Goal: Task Accomplishment & Management: Manage account settings

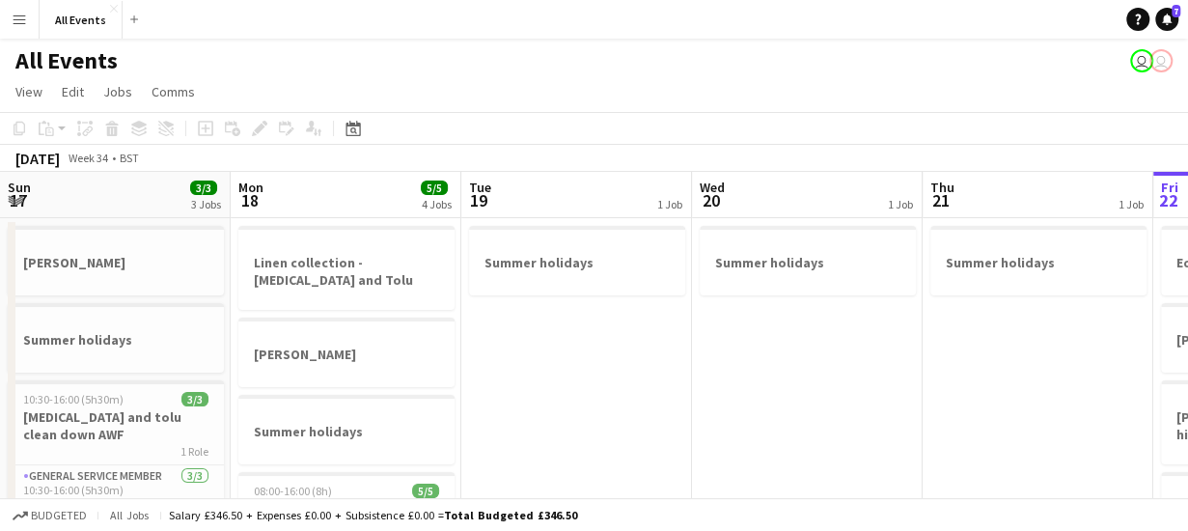
scroll to position [0, 664]
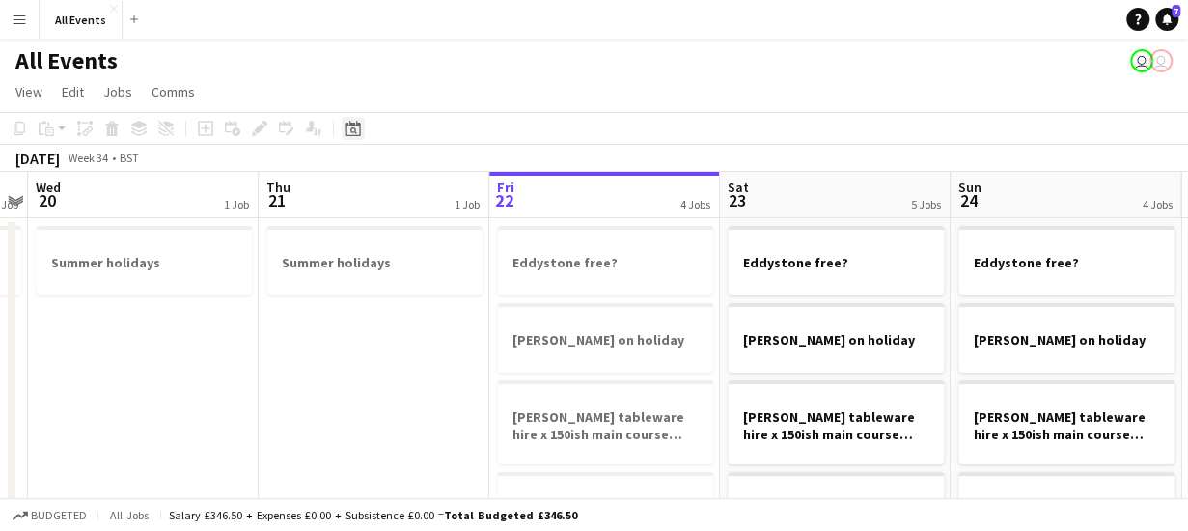
click at [349, 127] on icon "Date picker" at bounding box center [353, 128] width 15 height 15
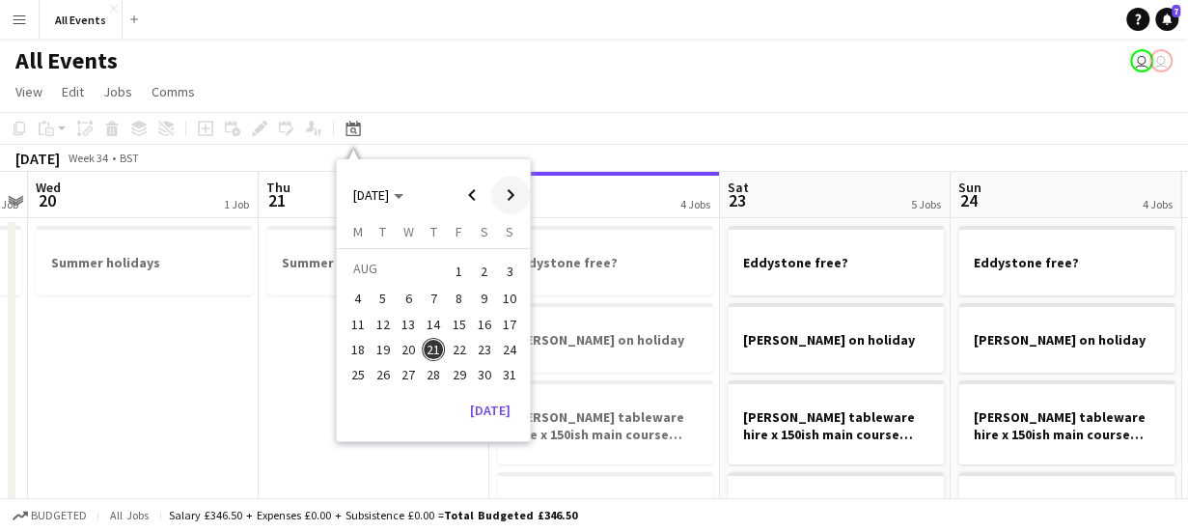
click at [513, 195] on span "Next month" at bounding box center [510, 195] width 39 height 39
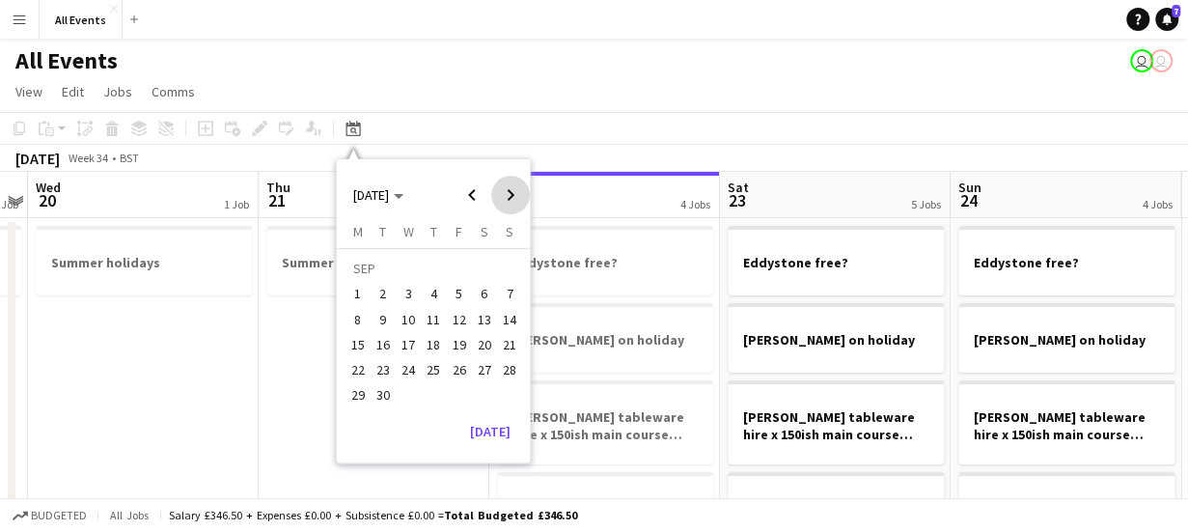
click at [513, 195] on span "Next month" at bounding box center [510, 195] width 39 height 39
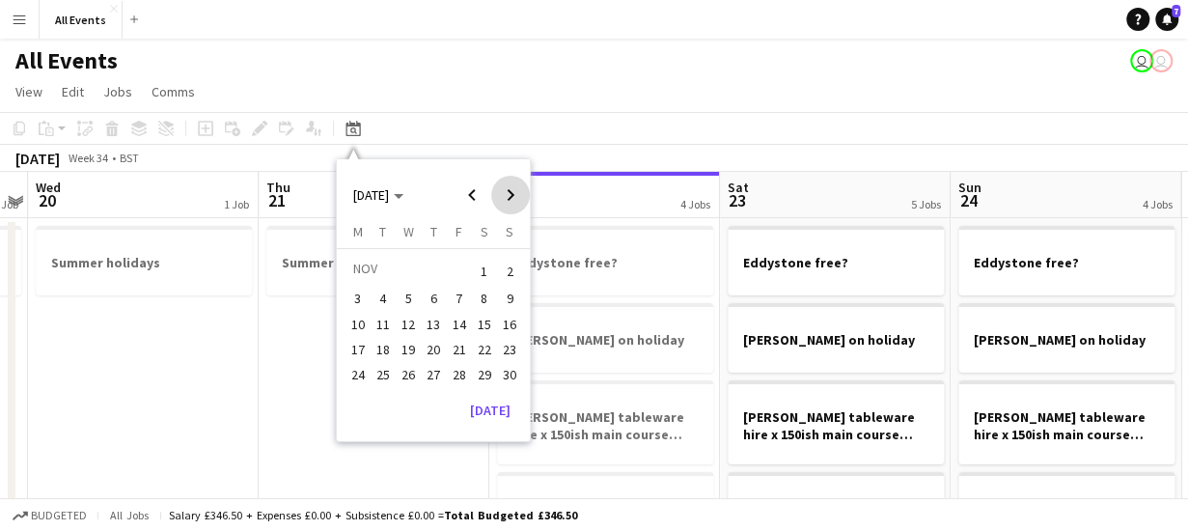
click at [513, 195] on span "Next month" at bounding box center [510, 195] width 39 height 39
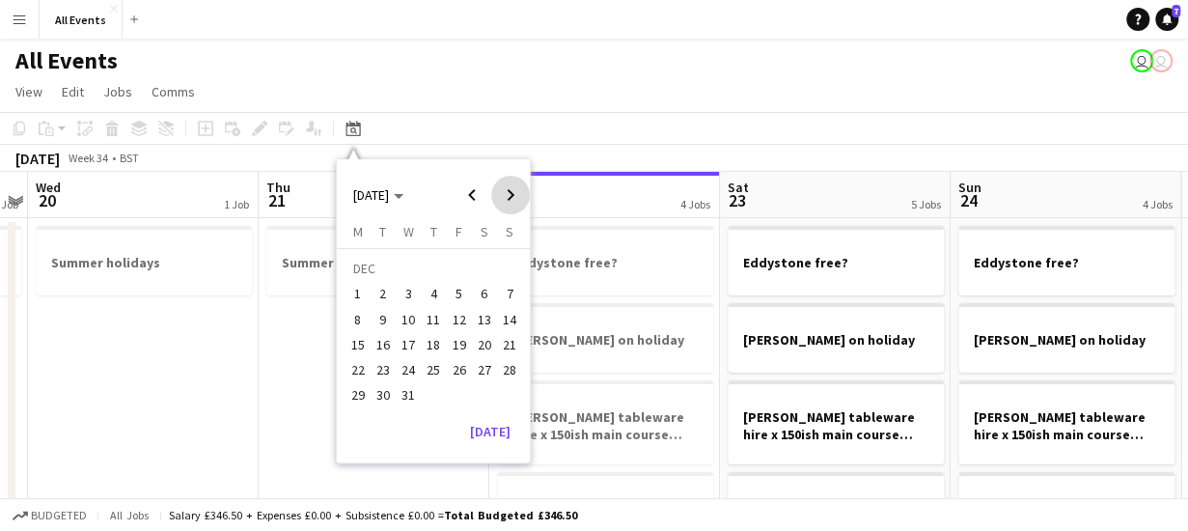
click at [513, 195] on span "Next month" at bounding box center [510, 195] width 39 height 39
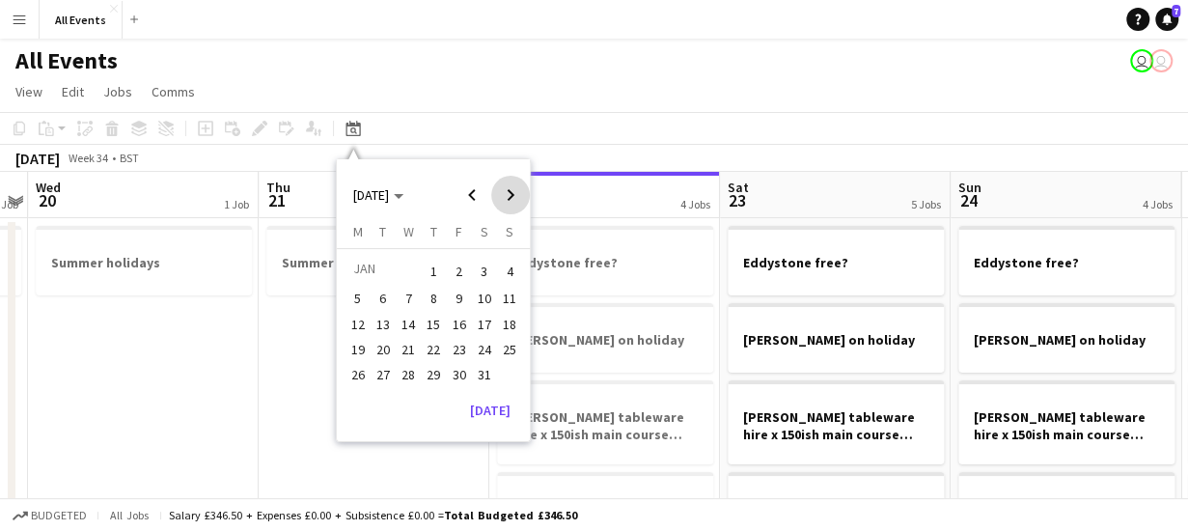
click at [513, 195] on span "Next month" at bounding box center [510, 195] width 39 height 39
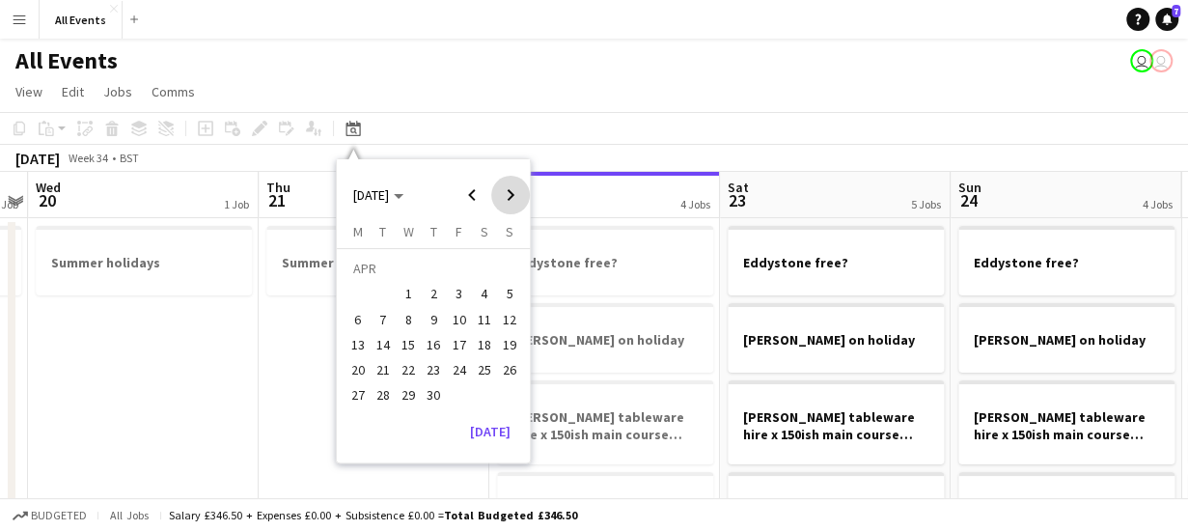
click at [513, 195] on span "Next month" at bounding box center [510, 195] width 39 height 39
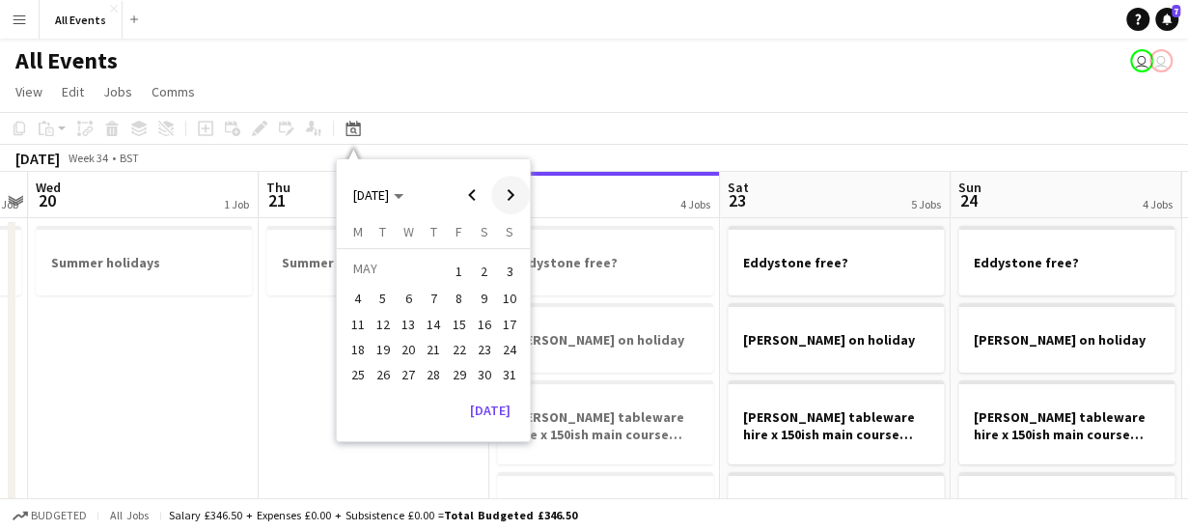
click at [513, 195] on span "Next month" at bounding box center [510, 195] width 39 height 39
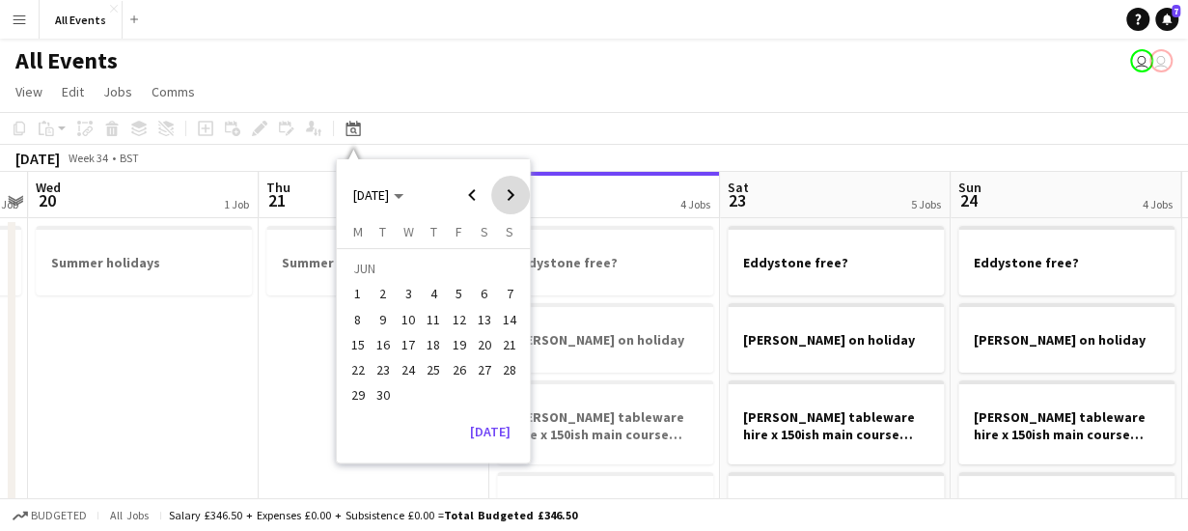
click at [513, 195] on span "Next month" at bounding box center [510, 195] width 39 height 39
click at [405, 323] on span "12" at bounding box center [408, 324] width 23 height 23
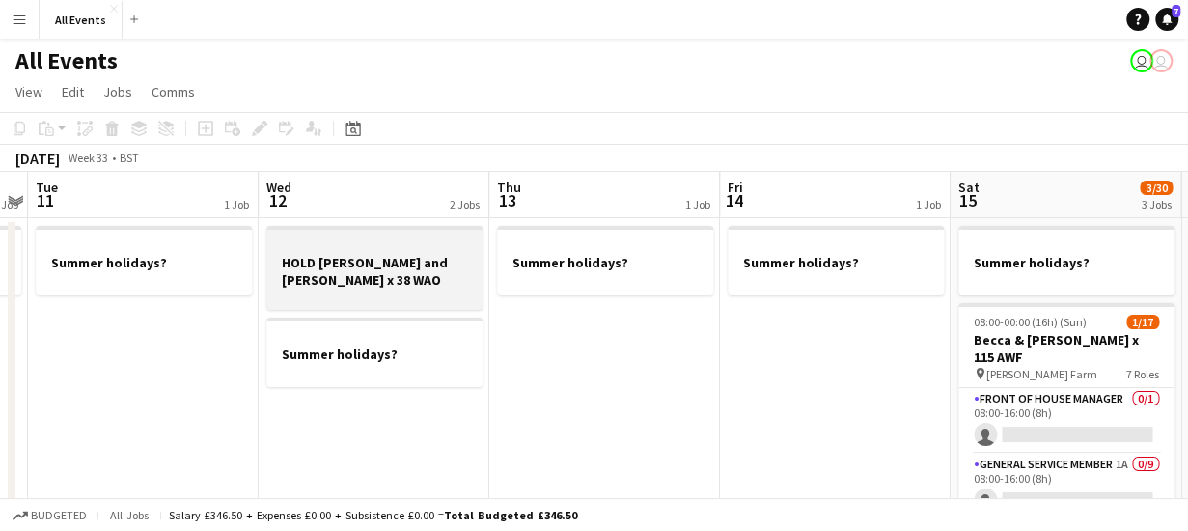
click at [396, 286] on h3 "HOLD [PERSON_NAME] and [PERSON_NAME] x 38 WAO" at bounding box center [374, 271] width 216 height 35
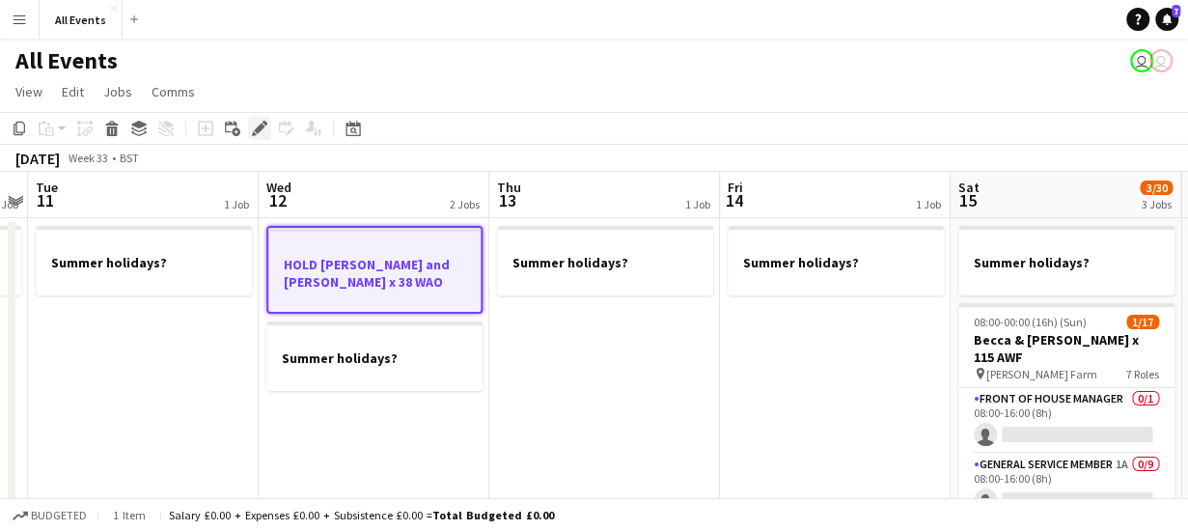
click at [256, 126] on icon "Edit" at bounding box center [259, 128] width 15 height 15
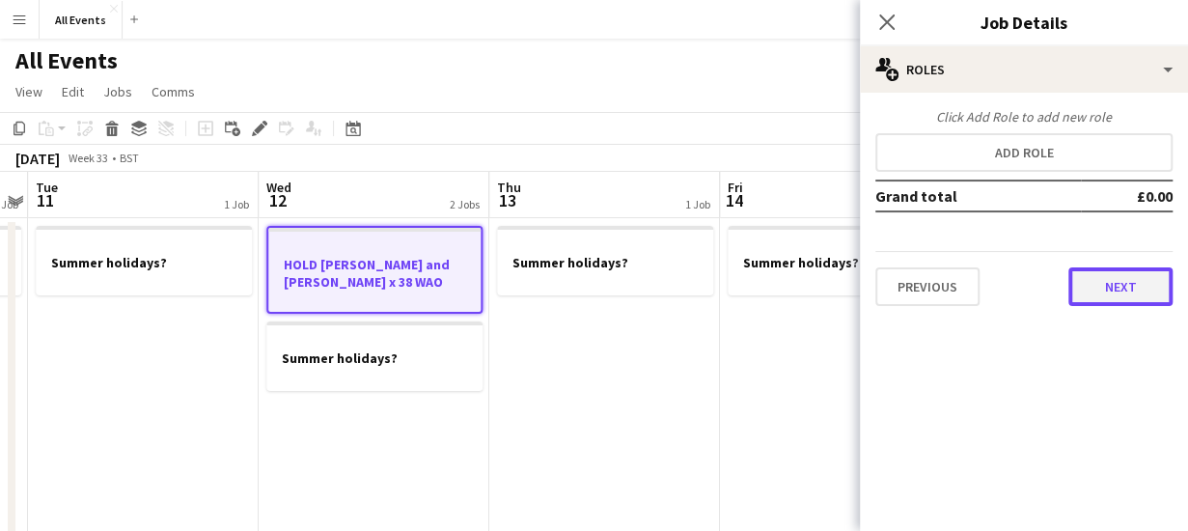
click at [1086, 282] on button "Next" at bounding box center [1121, 286] width 104 height 39
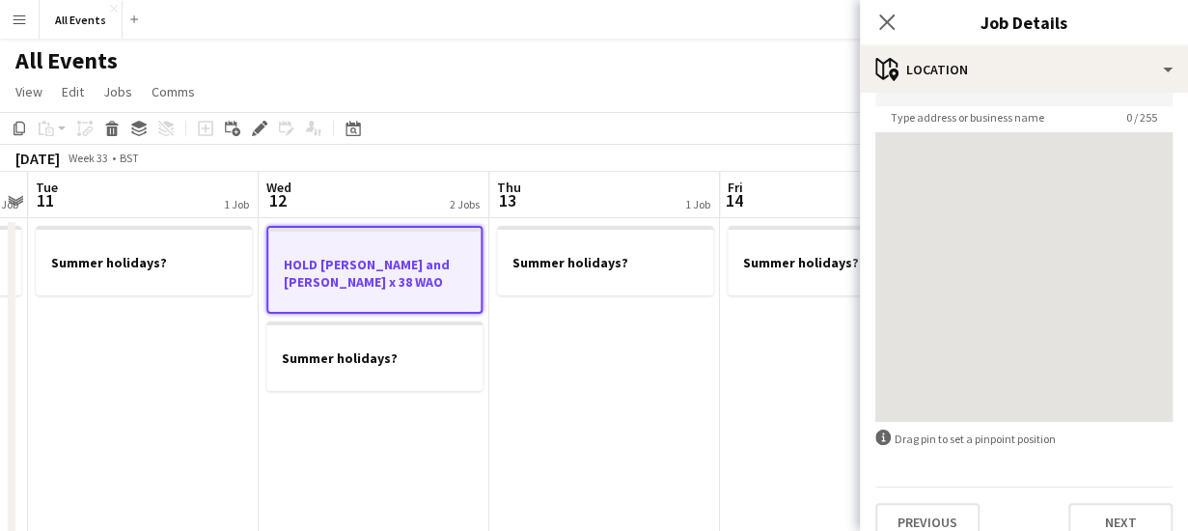
scroll to position [151, 0]
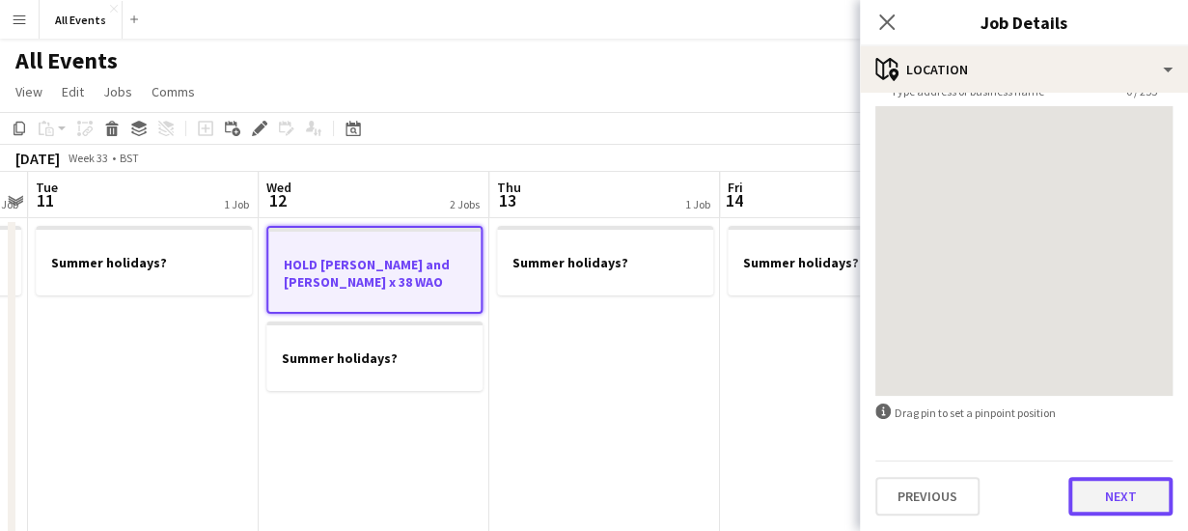
click at [1108, 493] on button "Next" at bounding box center [1121, 496] width 104 height 39
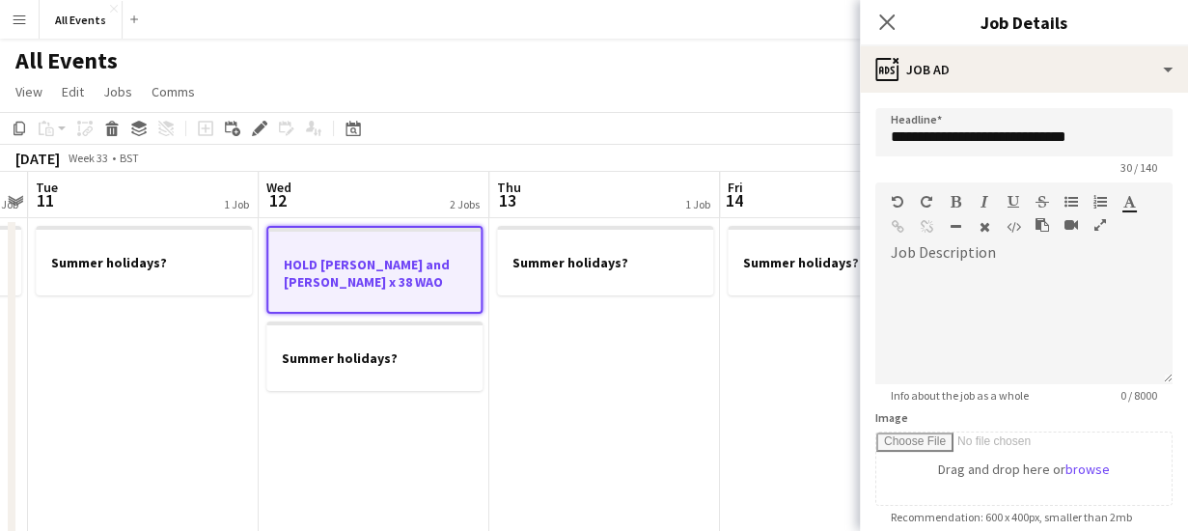
scroll to position [0, 0]
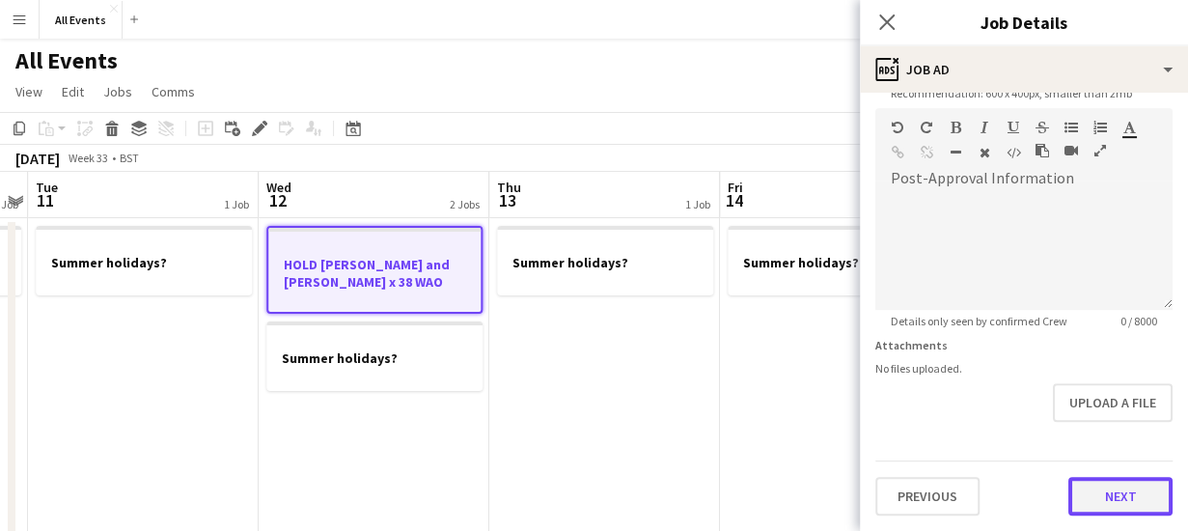
click at [1109, 418] on form "**********" at bounding box center [1024, 99] width 328 height 831
click at [1127, 491] on button "Next" at bounding box center [1121, 497] width 104 height 39
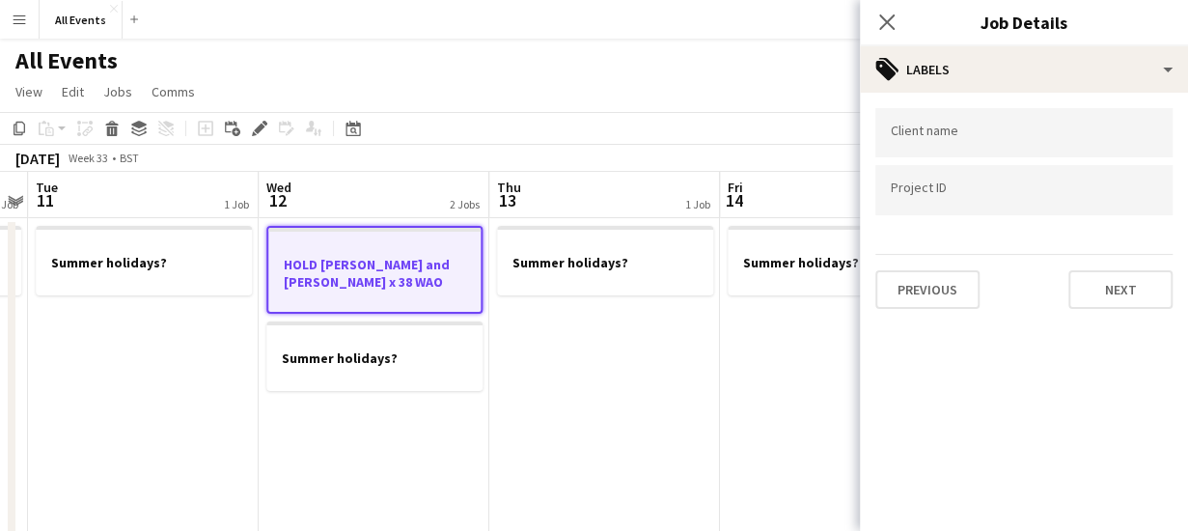
scroll to position [0, 0]
click at [1104, 292] on button "Next" at bounding box center [1121, 289] width 104 height 39
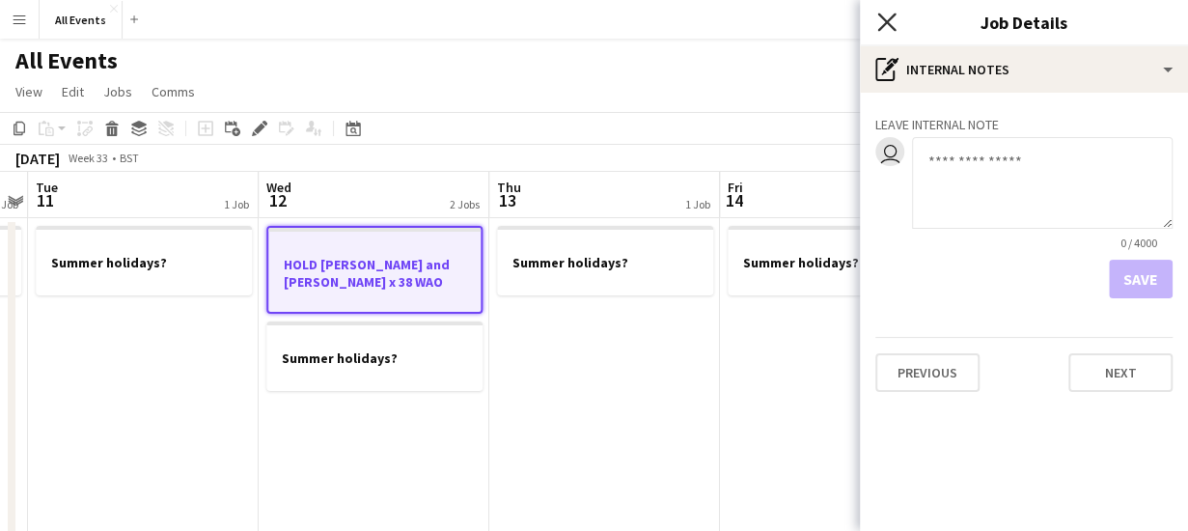
click at [886, 14] on icon "Close pop-in" at bounding box center [886, 22] width 18 height 18
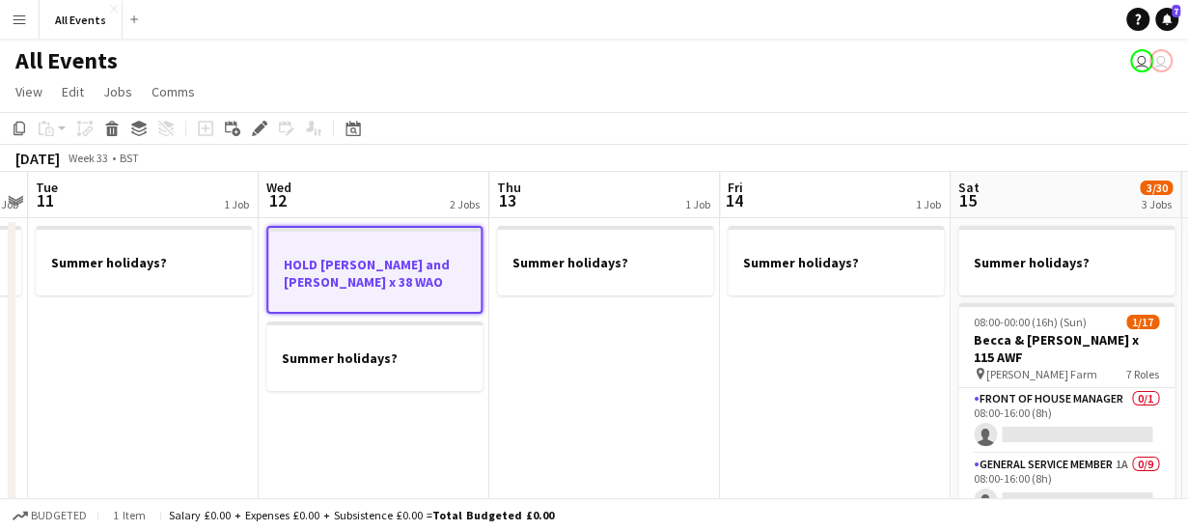
click at [536, 89] on app-page-menu "View Day view expanded Day view collapsed Month view Date picker Jump to [DATE]…" at bounding box center [594, 93] width 1188 height 37
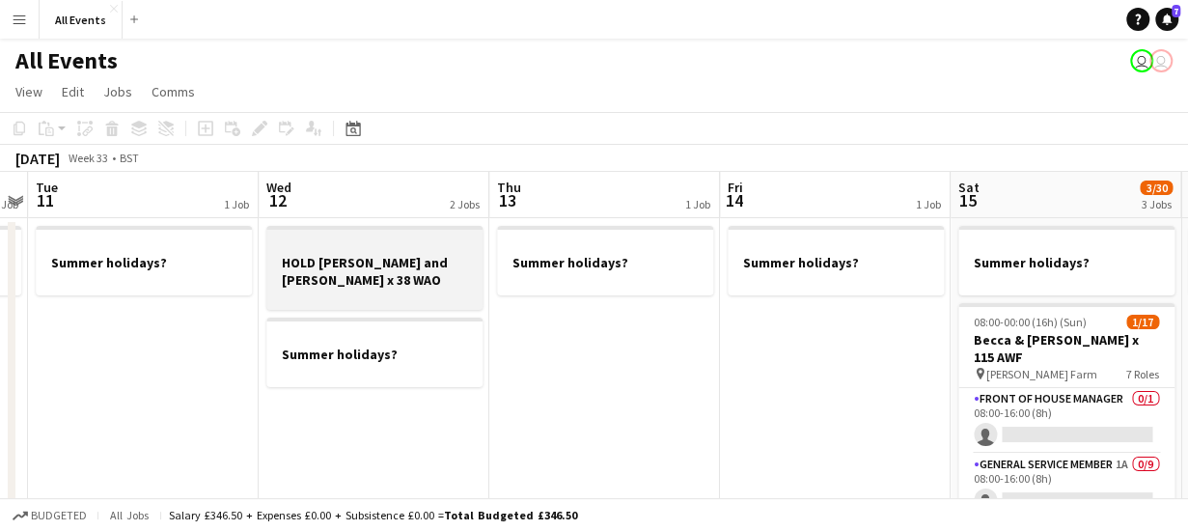
click at [388, 283] on h3 "HOLD [PERSON_NAME] and [PERSON_NAME] x 38 WAO" at bounding box center [374, 271] width 216 height 35
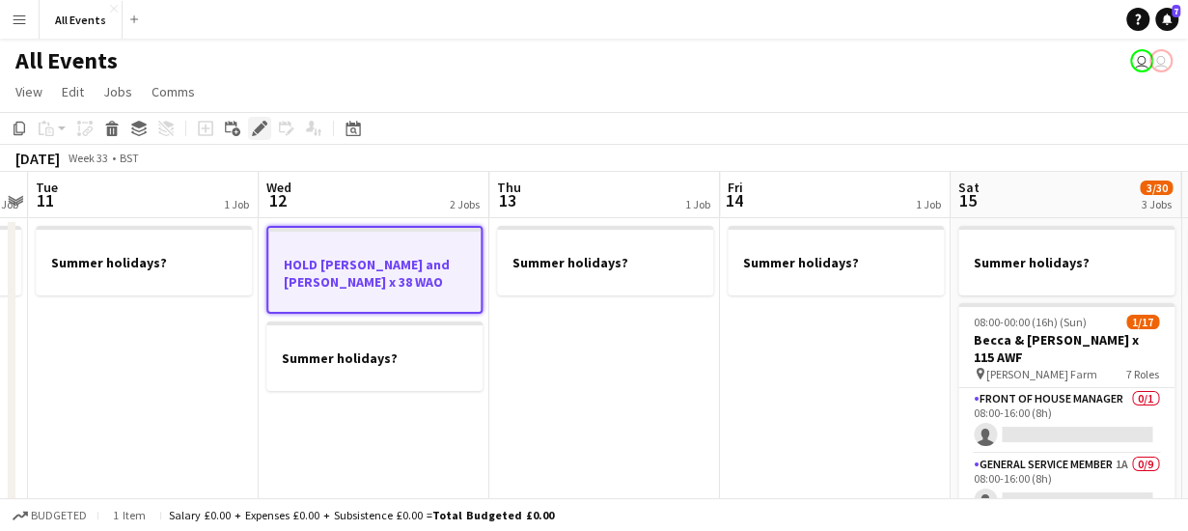
click at [259, 126] on icon at bounding box center [259, 129] width 11 height 11
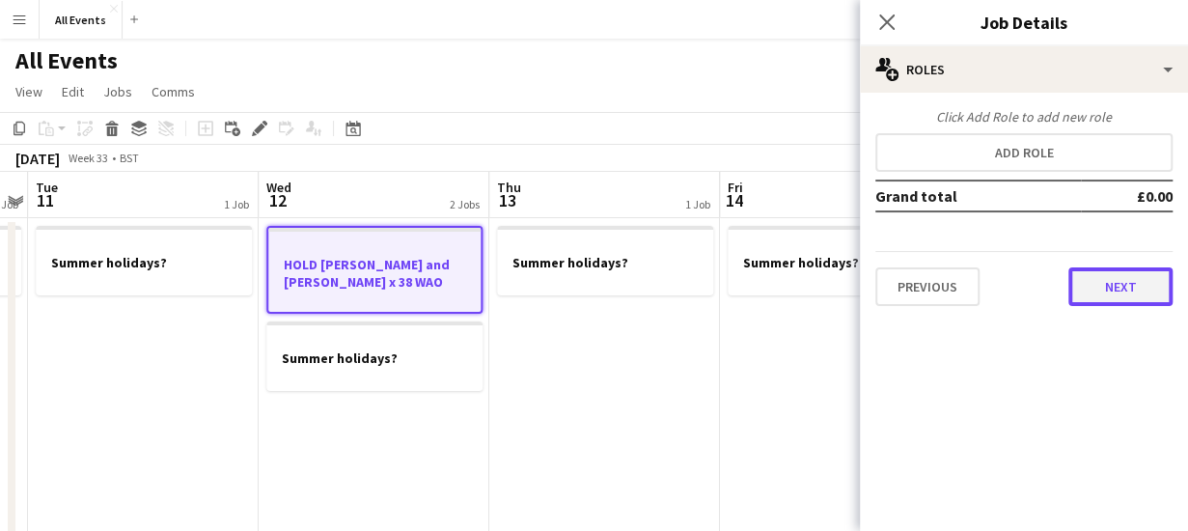
click at [1093, 294] on button "Next" at bounding box center [1121, 286] width 104 height 39
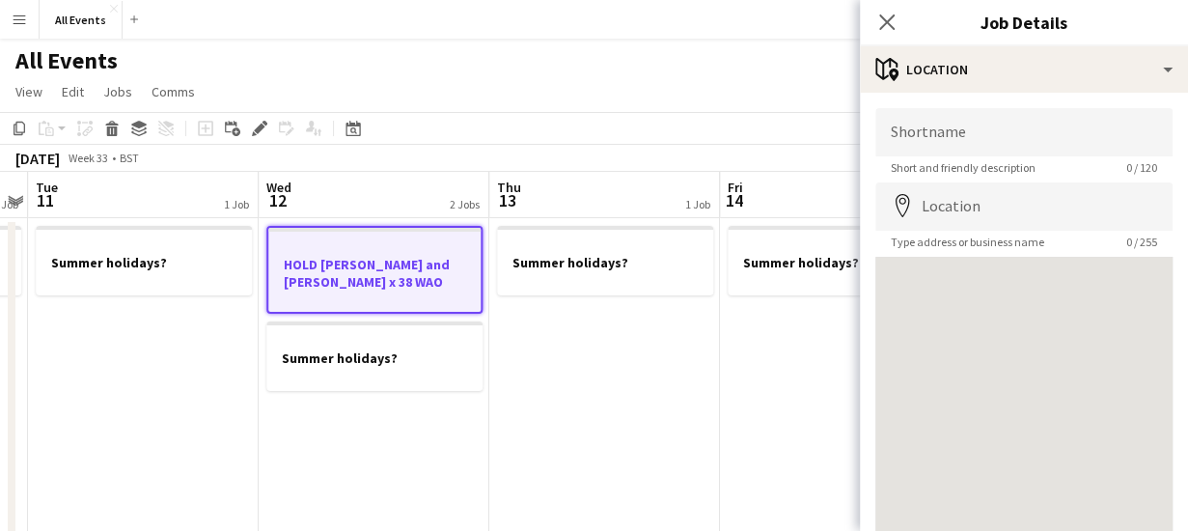
scroll to position [151, 0]
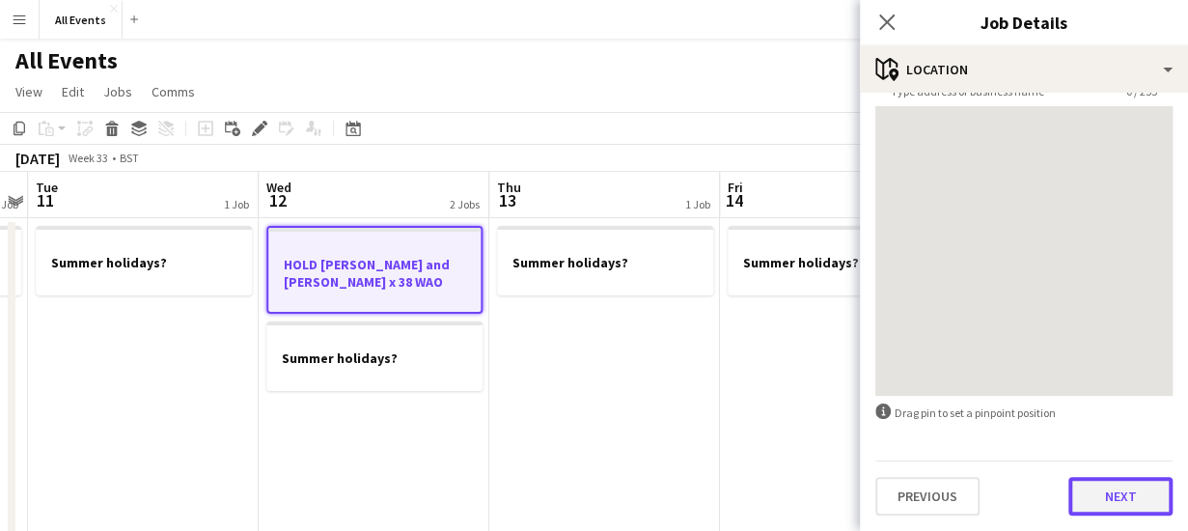
click at [1113, 494] on button "Next" at bounding box center [1121, 496] width 104 height 39
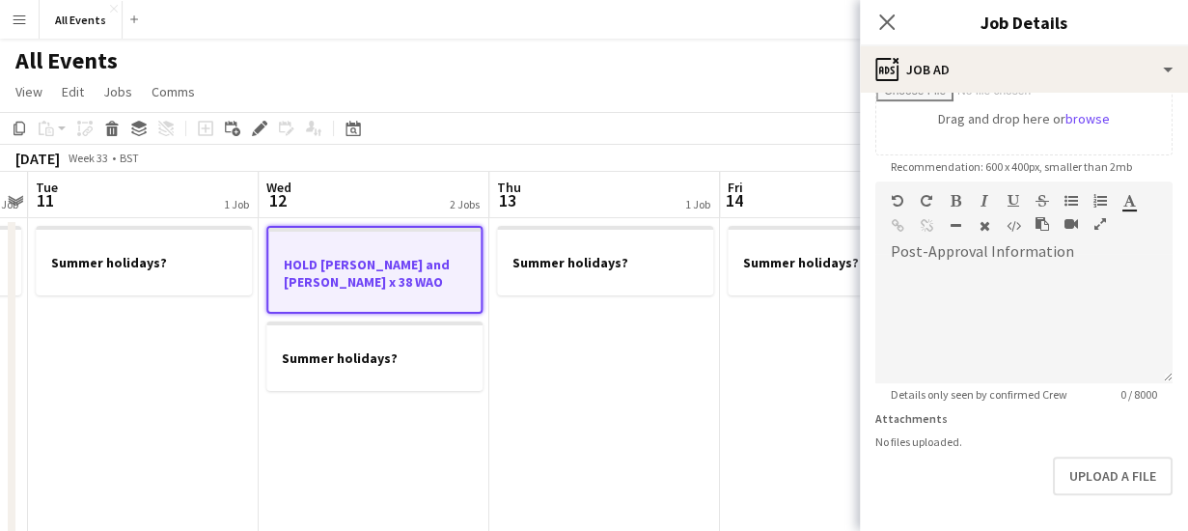
scroll to position [498, 0]
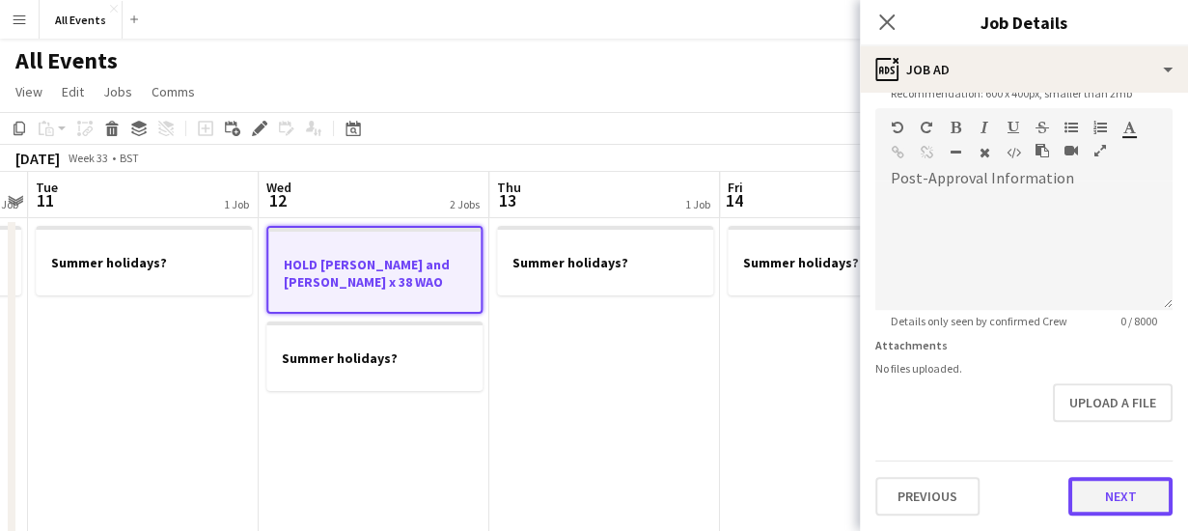
click at [1131, 430] on form "**********" at bounding box center [1024, 99] width 328 height 831
click at [1123, 490] on button "Next" at bounding box center [1121, 497] width 104 height 39
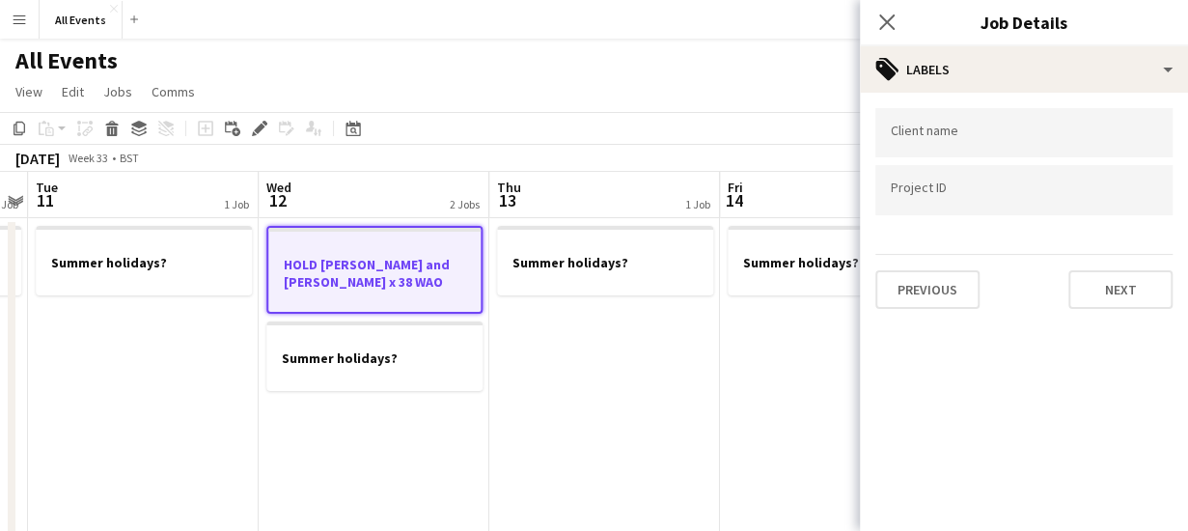
scroll to position [0, 0]
click at [1109, 290] on button "Next" at bounding box center [1121, 289] width 104 height 39
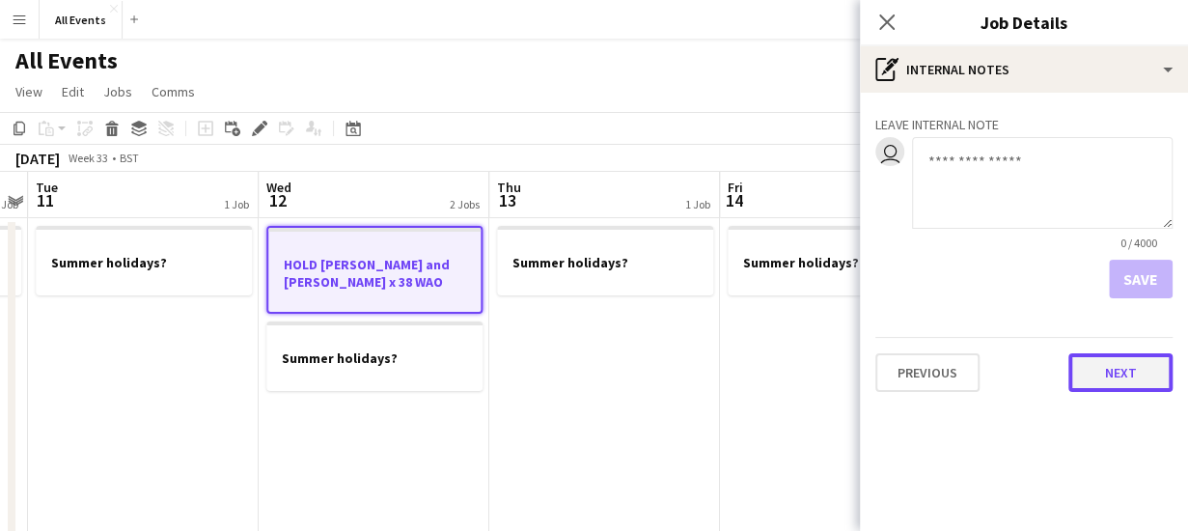
click at [1119, 382] on button "Next" at bounding box center [1121, 372] width 104 height 39
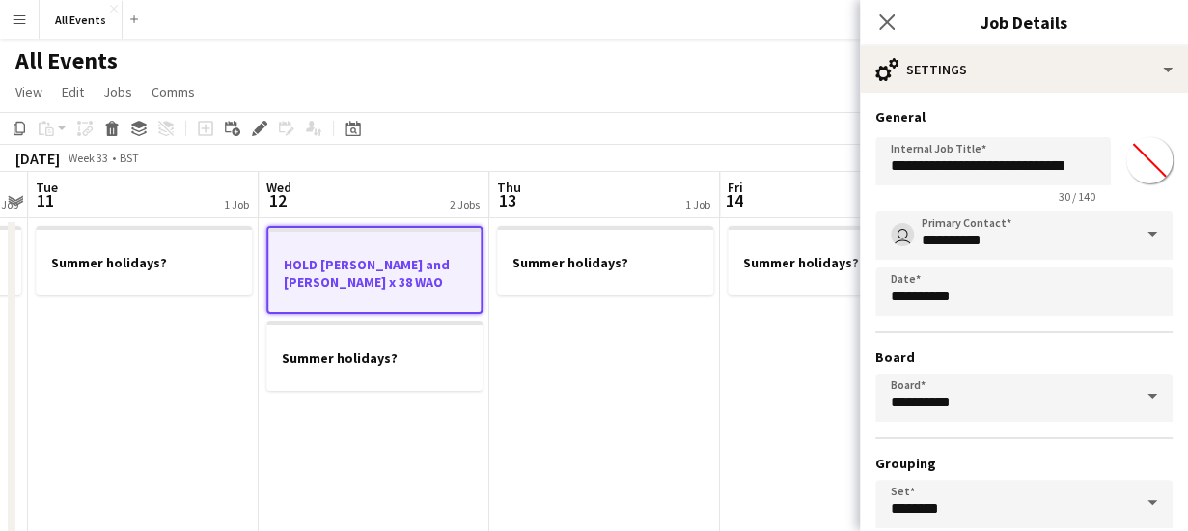
scroll to position [162, 0]
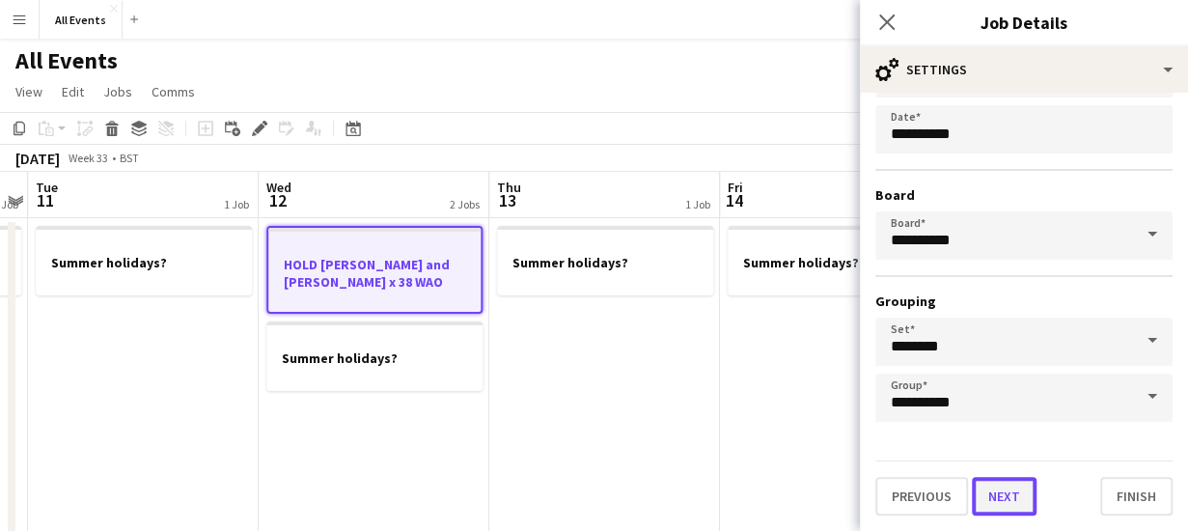
click at [1023, 498] on button "Next" at bounding box center [1004, 496] width 65 height 39
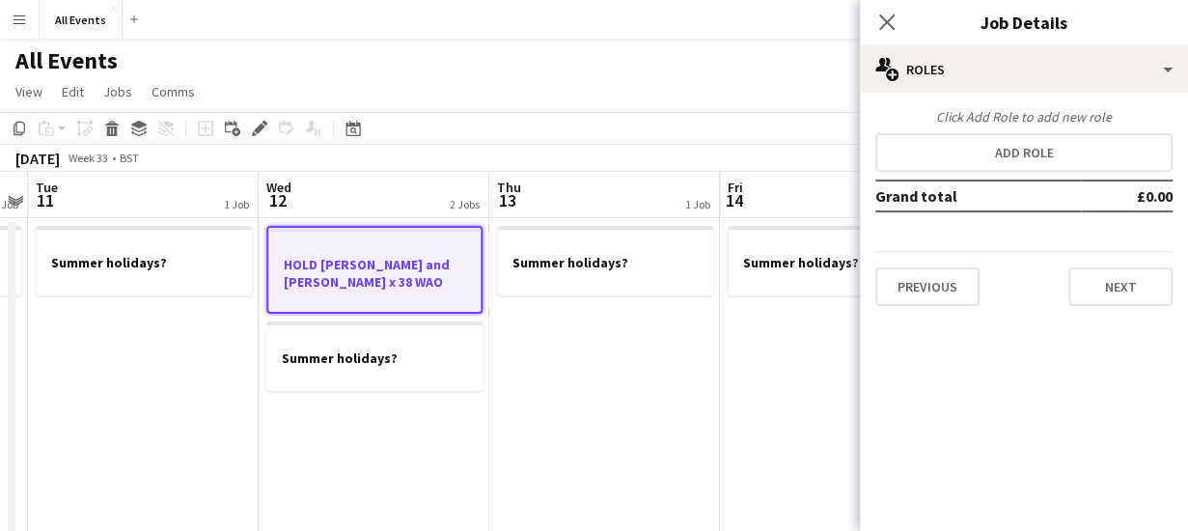
scroll to position [0, 0]
click at [1108, 275] on button "Next" at bounding box center [1121, 286] width 104 height 39
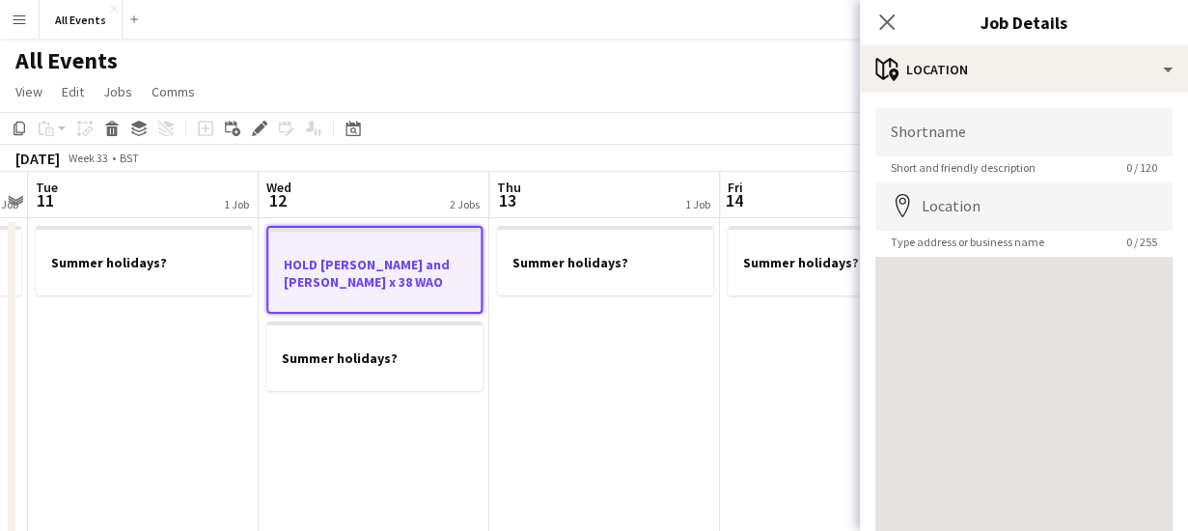
scroll to position [151, 0]
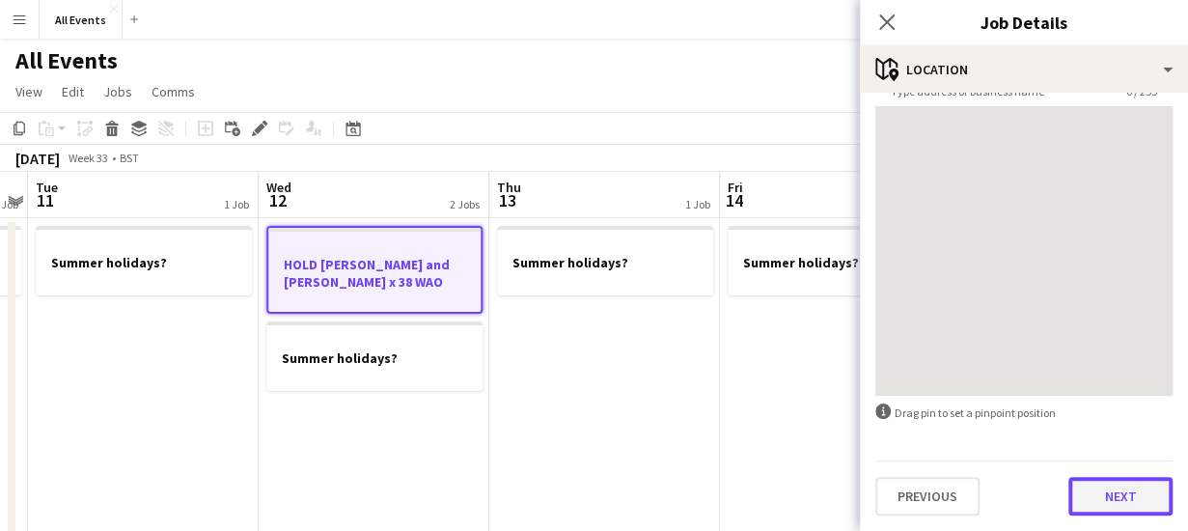
click at [1119, 495] on button "Next" at bounding box center [1121, 496] width 104 height 39
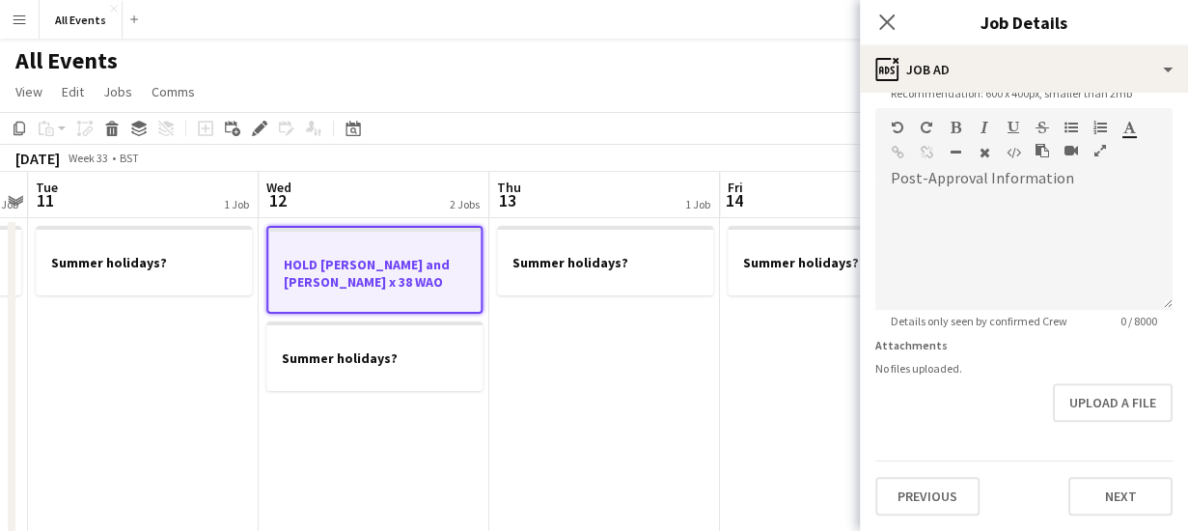
scroll to position [498, 0]
click at [1111, 427] on form "**********" at bounding box center [1024, 99] width 328 height 831
click at [1106, 500] on button "Next" at bounding box center [1121, 497] width 104 height 39
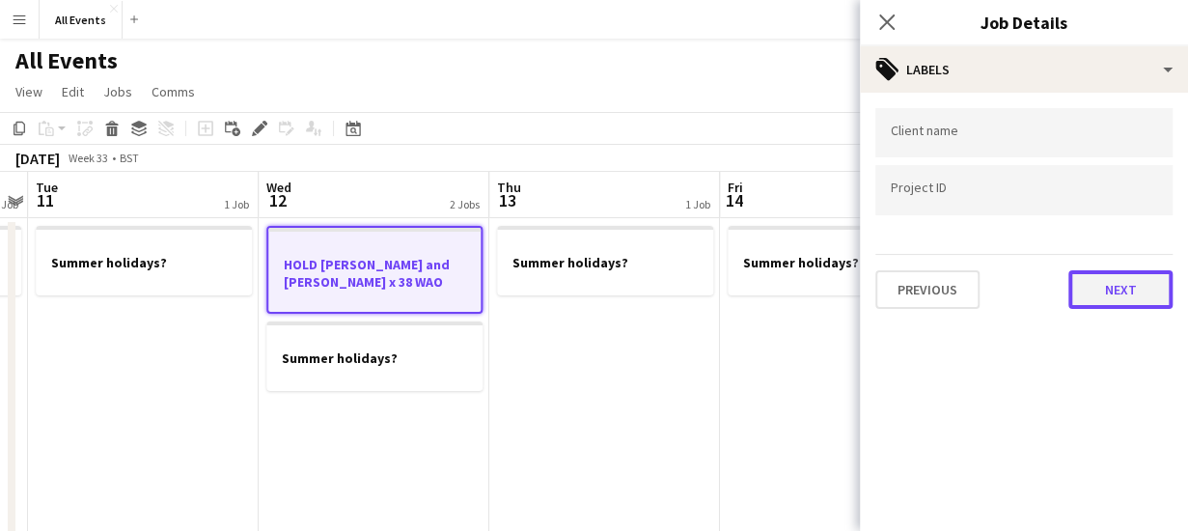
click at [1118, 299] on button "Next" at bounding box center [1121, 289] width 104 height 39
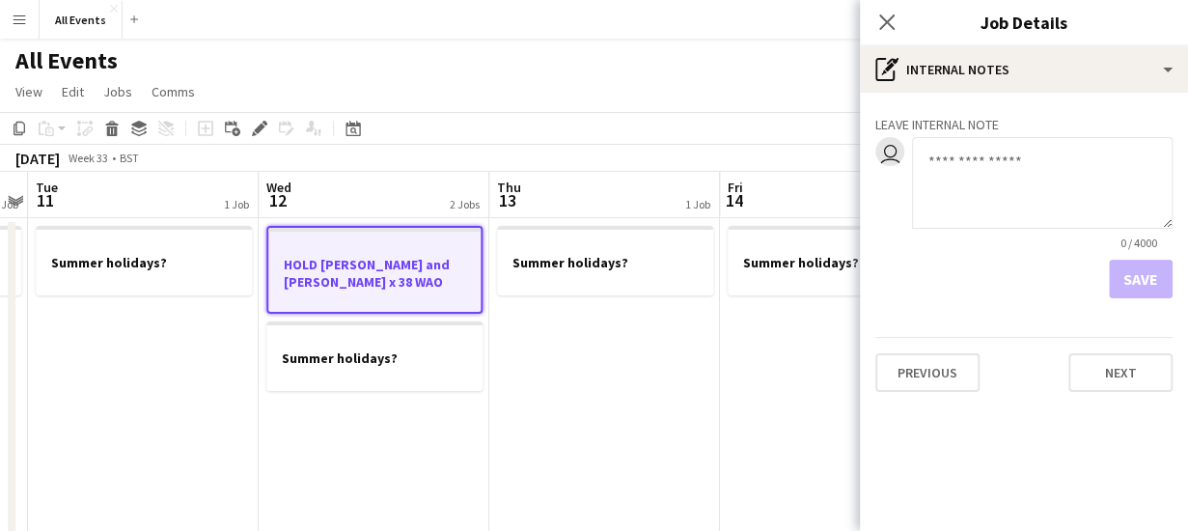
click at [973, 157] on textarea at bounding box center [1042, 183] width 261 height 92
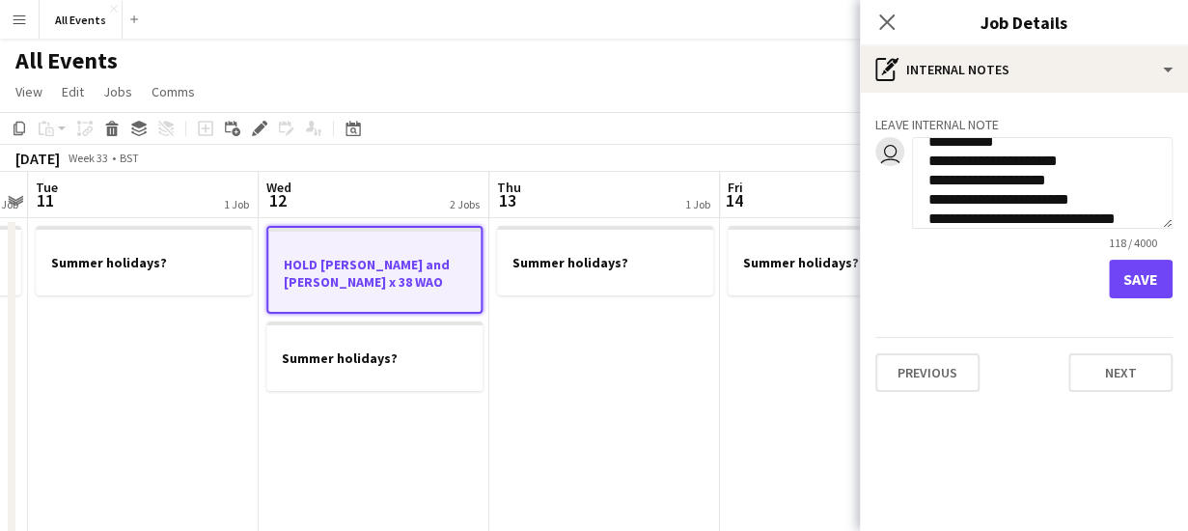
scroll to position [39, 0]
click at [1123, 199] on textarea "**********" at bounding box center [1042, 183] width 261 height 92
click at [1095, 217] on textarea "**********" at bounding box center [1042, 183] width 261 height 92
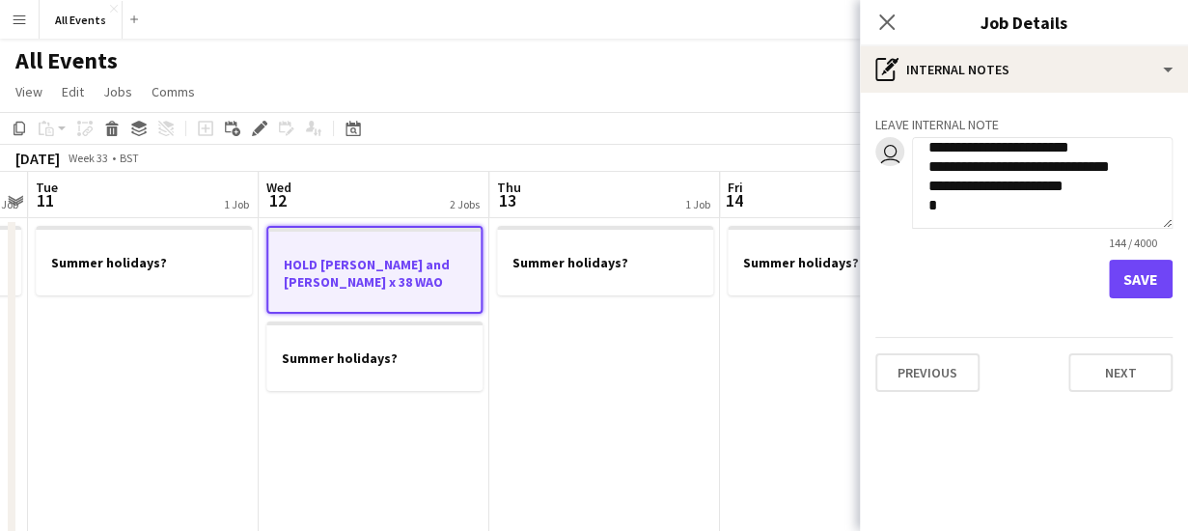
click at [933, 151] on textarea "**********" at bounding box center [1042, 183] width 261 height 92
click at [1002, 150] on textarea "**********" at bounding box center [1042, 183] width 261 height 92
click at [1082, 148] on textarea "**********" at bounding box center [1042, 183] width 261 height 92
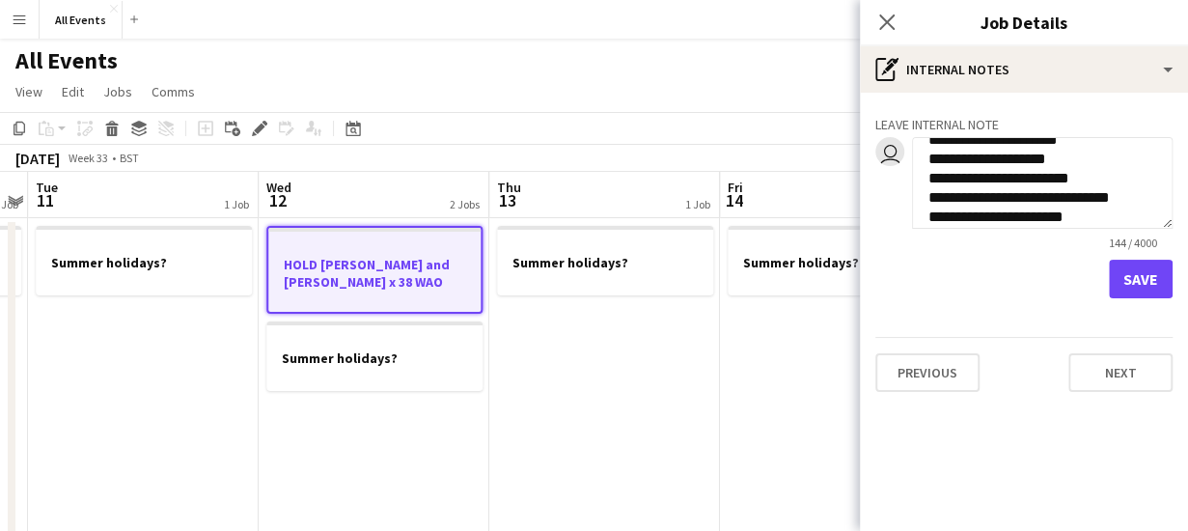
scroll to position [64, 0]
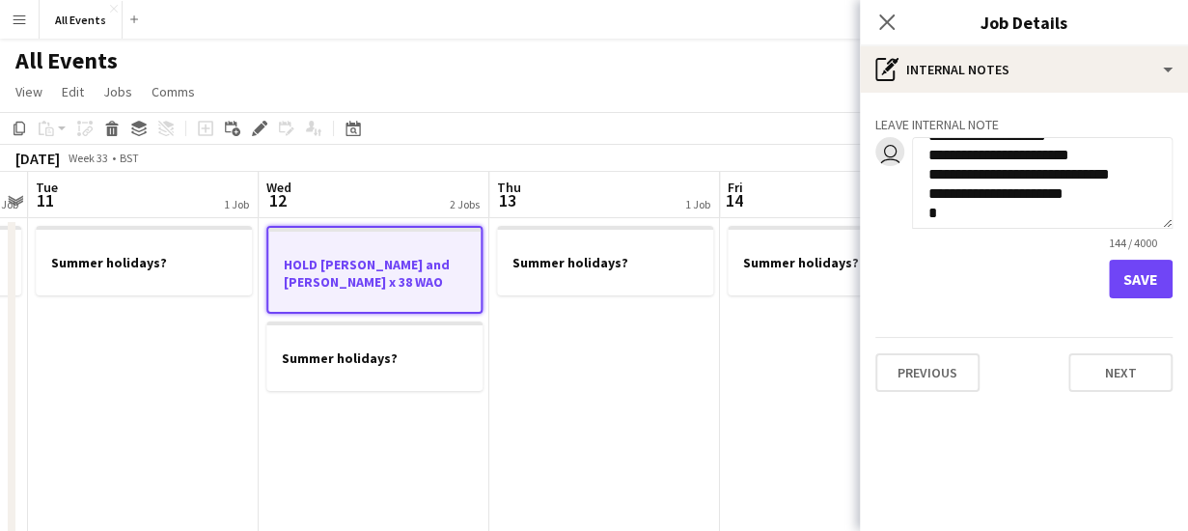
type textarea "**********"
